Goal: Navigation & Orientation: Go to known website

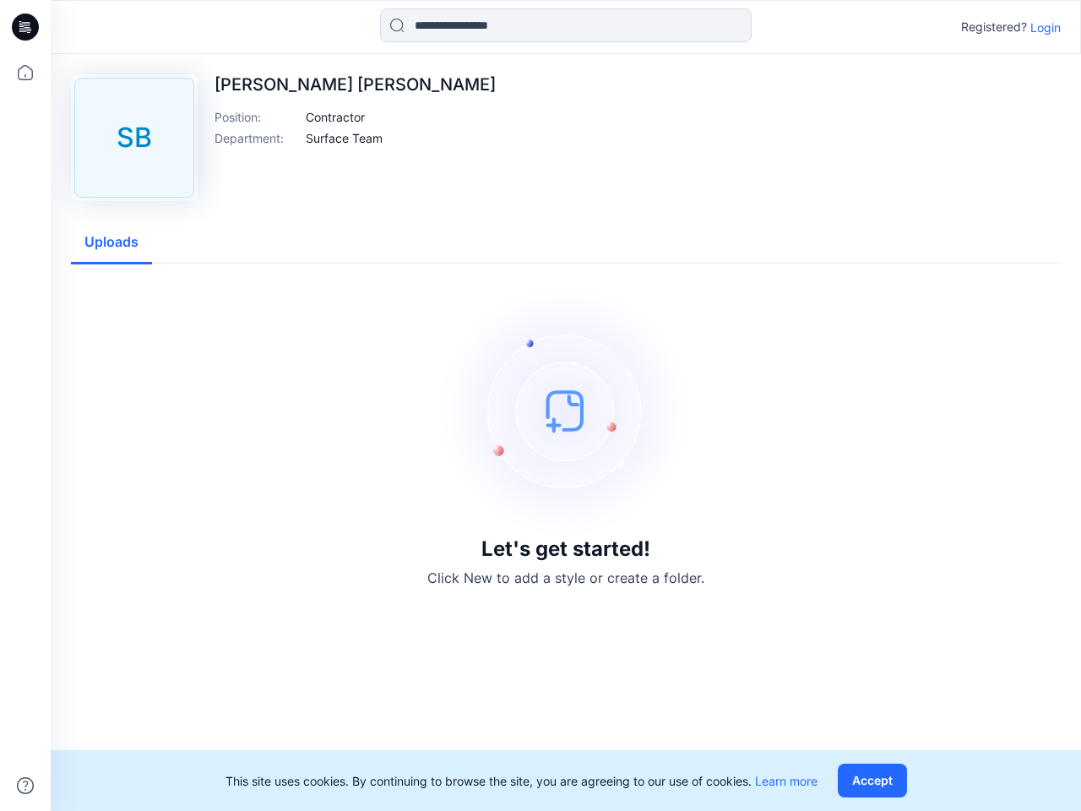
click at [540, 405] on img at bounding box center [565, 410] width 253 height 253
click at [26, 27] on icon at bounding box center [27, 27] width 7 height 1
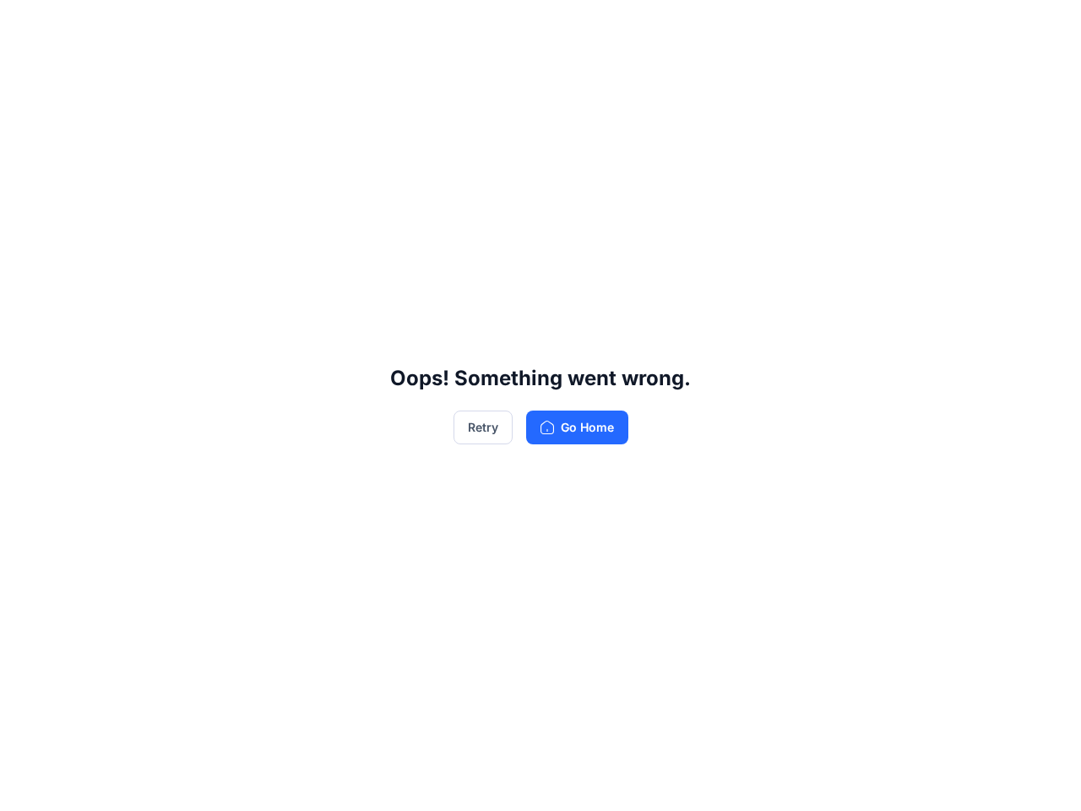
click at [25, 785] on div "Oops! Something went wrong. Retry Go Home" at bounding box center [540, 405] width 1081 height 811
click at [566, 25] on div "Oops! Something went wrong. Retry Go Home" at bounding box center [540, 405] width 1081 height 811
click at [1045, 27] on div "Oops! Something went wrong. Retry Go Home" at bounding box center [540, 405] width 1081 height 811
click at [335, 117] on div "Oops! Something went wrong. Retry Go Home" at bounding box center [540, 405] width 1081 height 811
click at [344, 138] on div "Oops! Something went wrong. Retry Go Home" at bounding box center [540, 405] width 1081 height 811
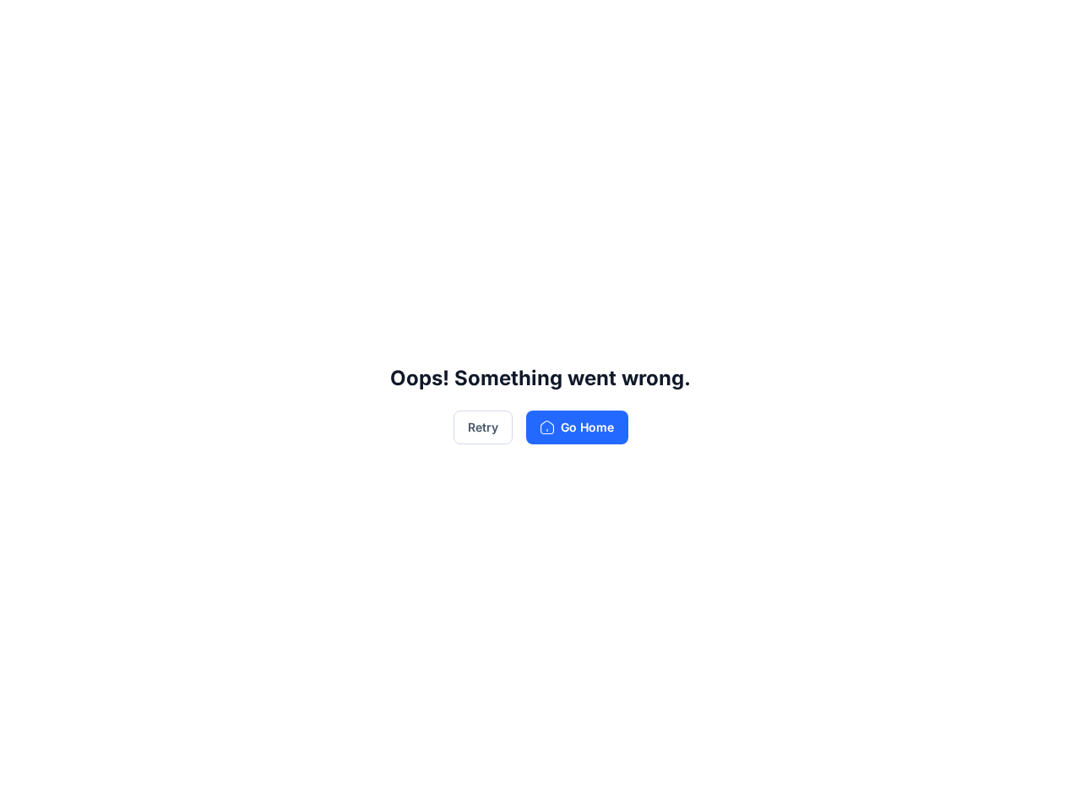
click at [111, 242] on div "Oops! Something went wrong. Retry Go Home" at bounding box center [540, 405] width 1081 height 811
click at [876, 780] on div "Oops! Something went wrong. Retry Go Home" at bounding box center [540, 405] width 1081 height 811
